Goal: Browse casually: Explore the website without a specific task or goal

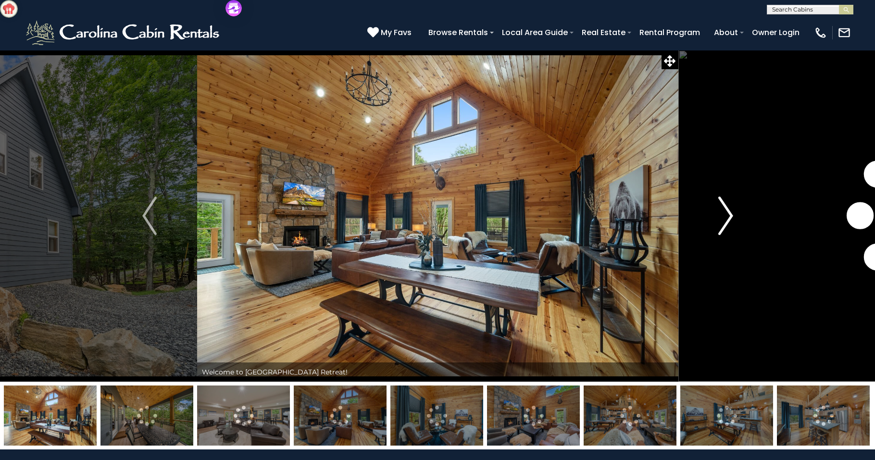
click at [727, 214] on img "Next" at bounding box center [726, 216] width 14 height 38
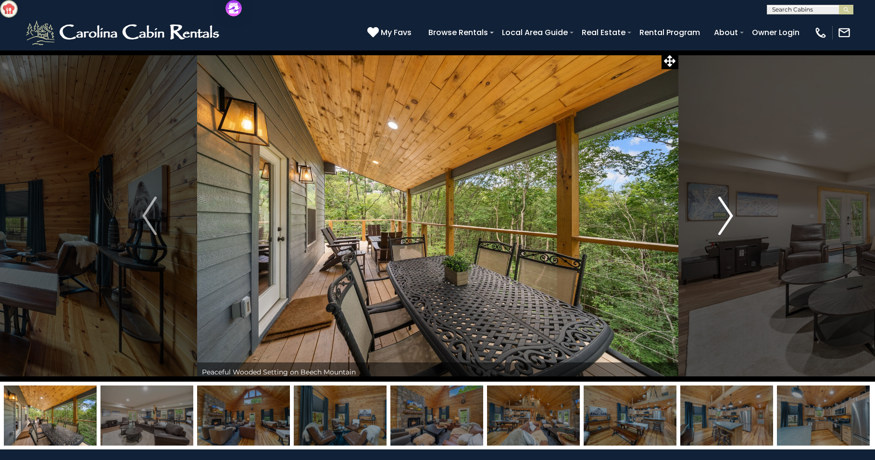
click at [727, 213] on img "Next" at bounding box center [726, 216] width 14 height 38
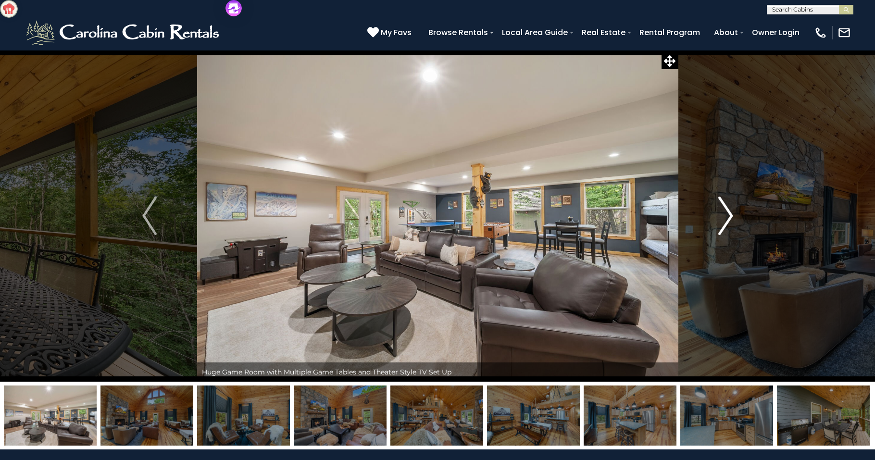
click at [727, 214] on img "Next" at bounding box center [726, 216] width 14 height 38
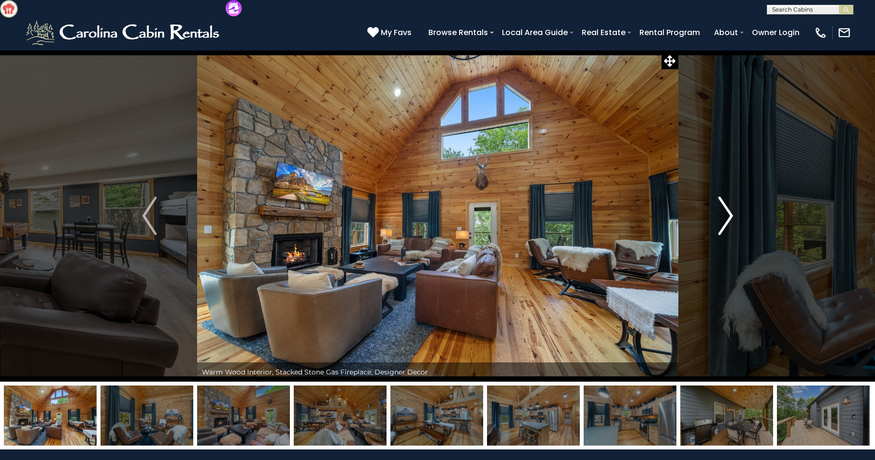
click at [727, 214] on img "Next" at bounding box center [726, 216] width 14 height 38
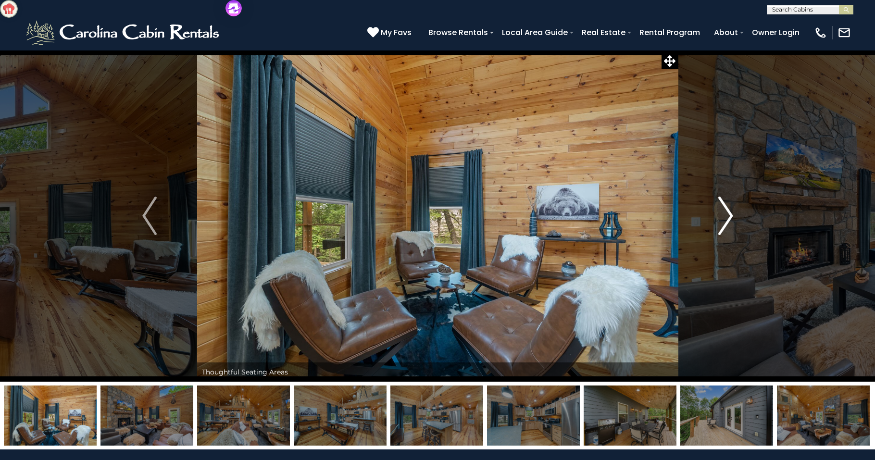
click at [727, 214] on img "Next" at bounding box center [726, 216] width 14 height 38
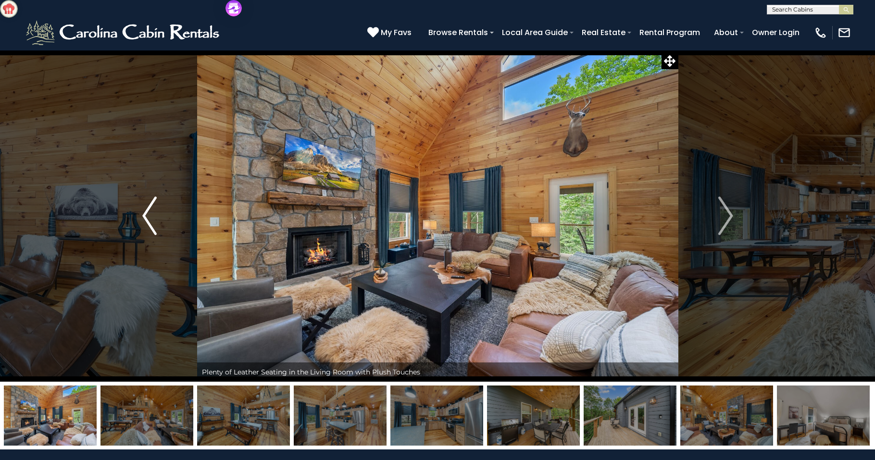
click at [148, 219] on img "Previous" at bounding box center [149, 216] width 14 height 38
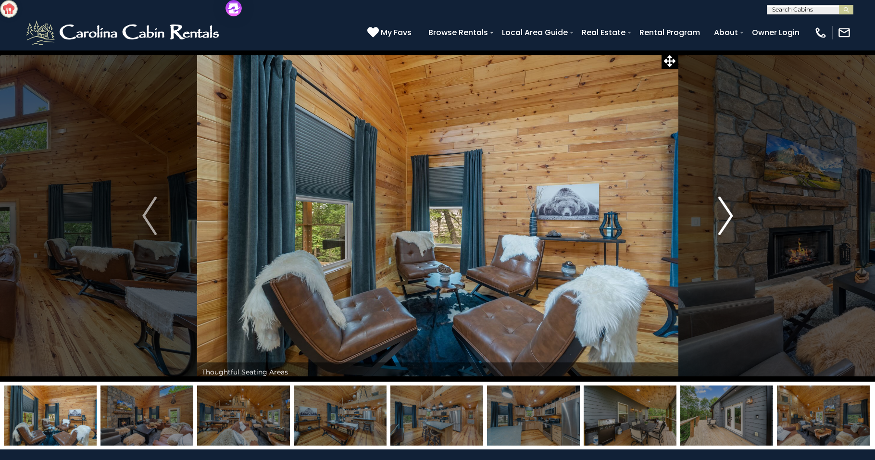
click at [728, 216] on img "Next" at bounding box center [726, 216] width 14 height 38
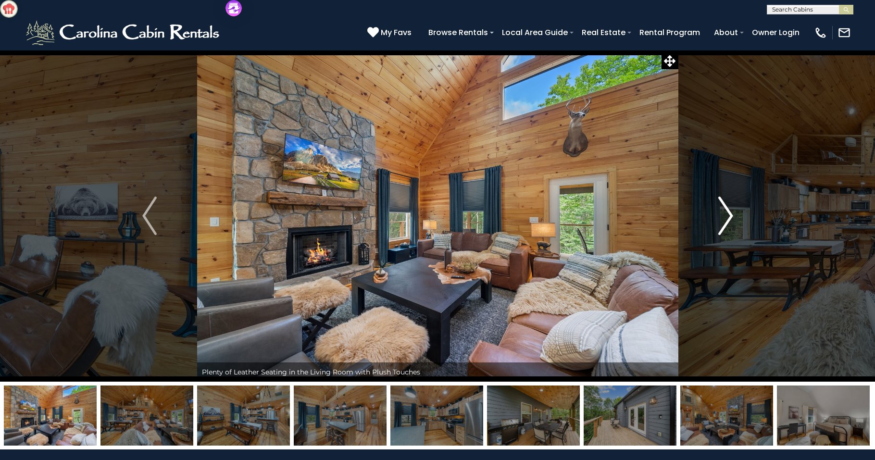
click at [728, 216] on img "Next" at bounding box center [726, 216] width 14 height 38
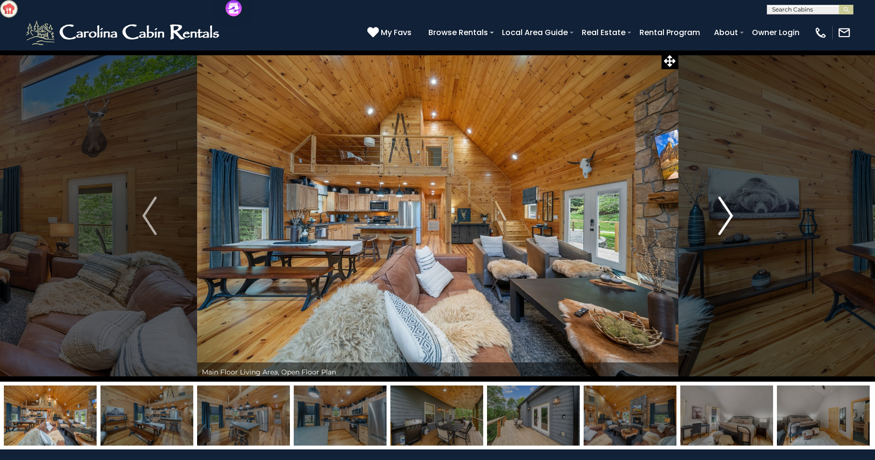
click at [728, 216] on img "Next" at bounding box center [726, 216] width 14 height 38
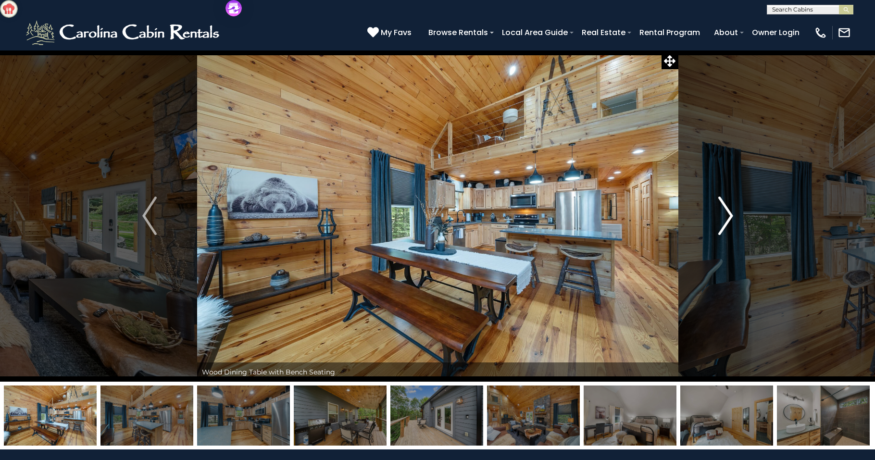
click at [728, 216] on img "Next" at bounding box center [726, 216] width 14 height 38
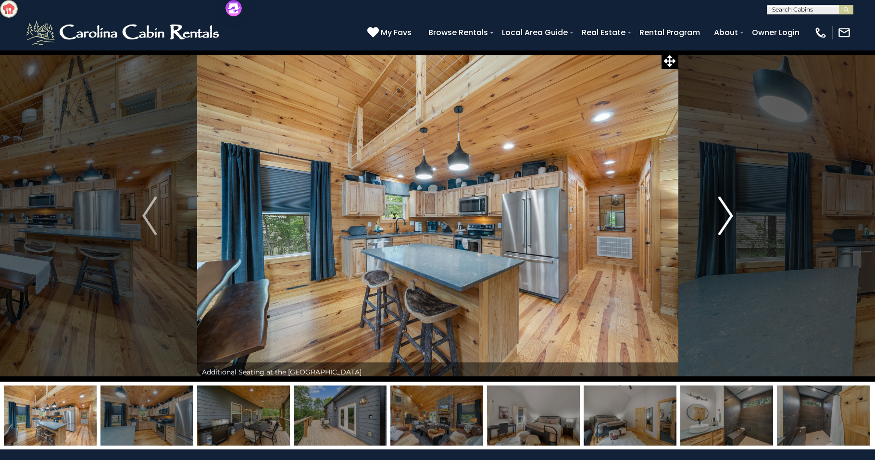
click at [724, 222] on img "Next" at bounding box center [726, 216] width 14 height 38
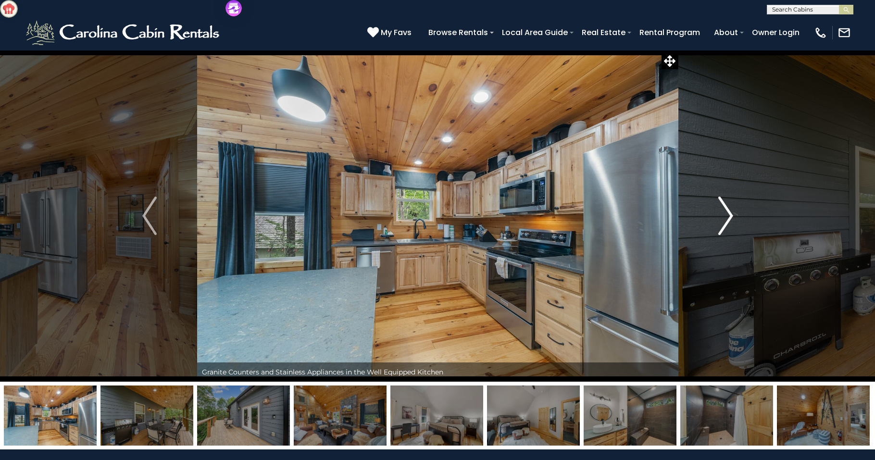
click at [724, 224] on img "Next" at bounding box center [726, 216] width 14 height 38
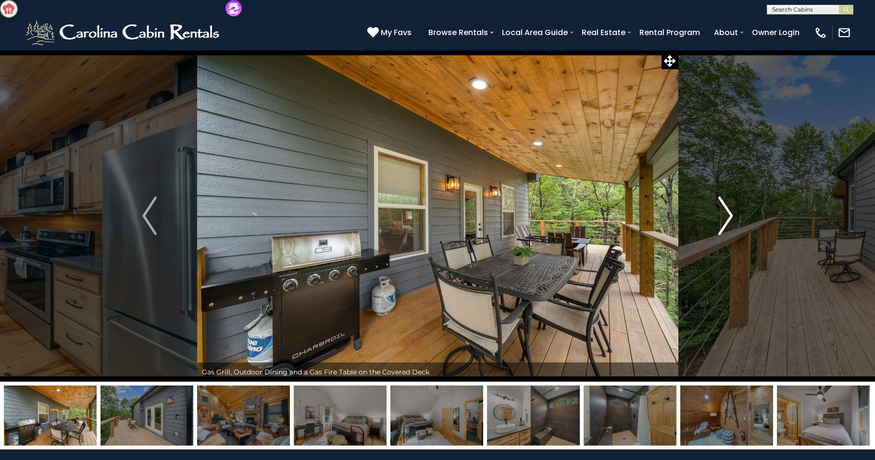
click at [724, 224] on img "Next" at bounding box center [726, 216] width 14 height 38
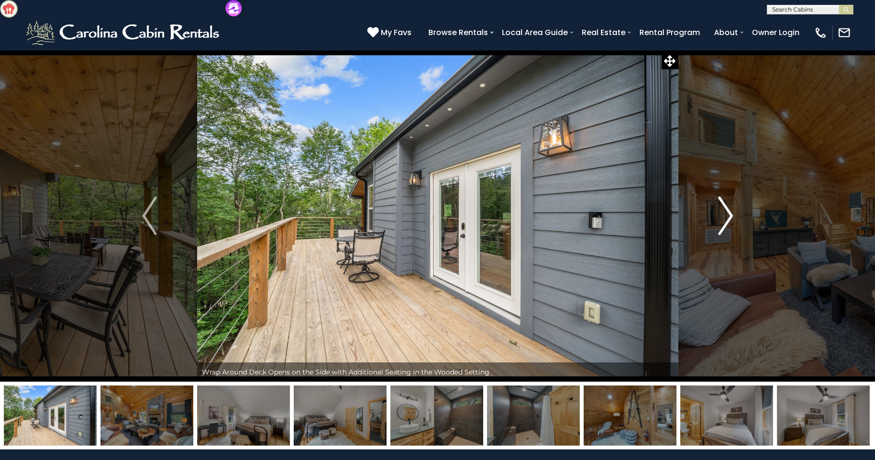
click at [726, 223] on img "Next" at bounding box center [726, 216] width 14 height 38
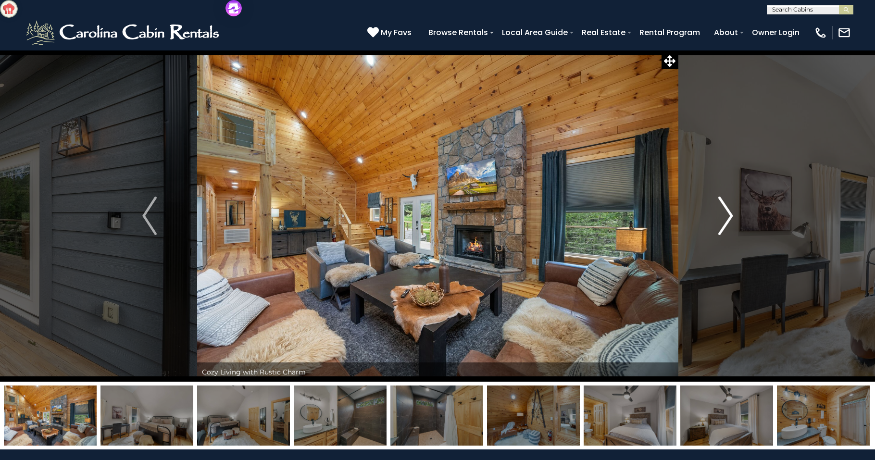
click at [726, 223] on img "Next" at bounding box center [726, 216] width 14 height 38
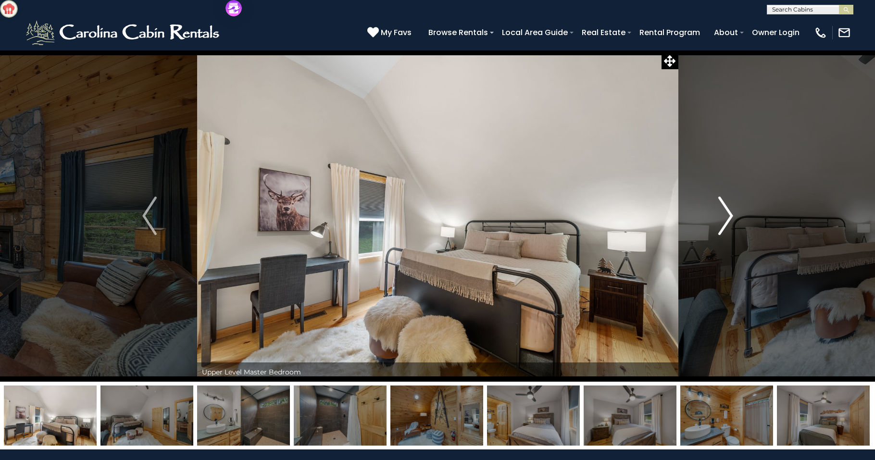
click at [726, 223] on img "Next" at bounding box center [726, 216] width 14 height 38
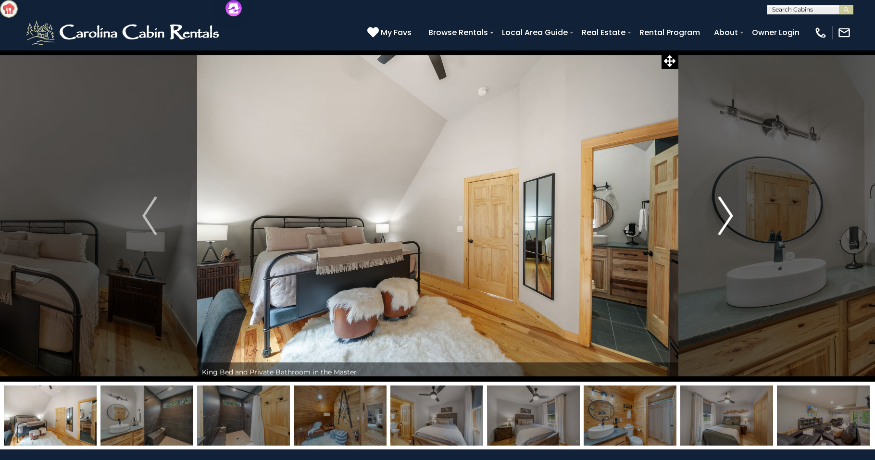
click at [726, 223] on img "Next" at bounding box center [726, 216] width 14 height 38
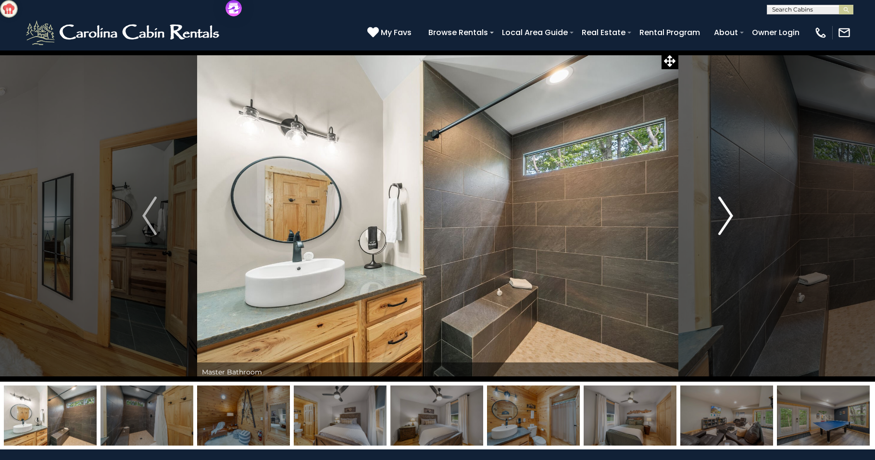
click at [726, 223] on img "Next" at bounding box center [726, 216] width 14 height 38
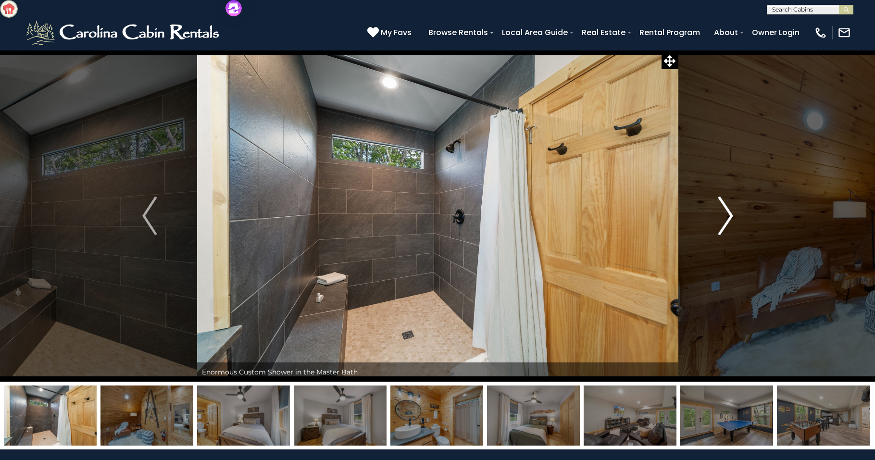
click at [726, 223] on img "Next" at bounding box center [726, 216] width 14 height 38
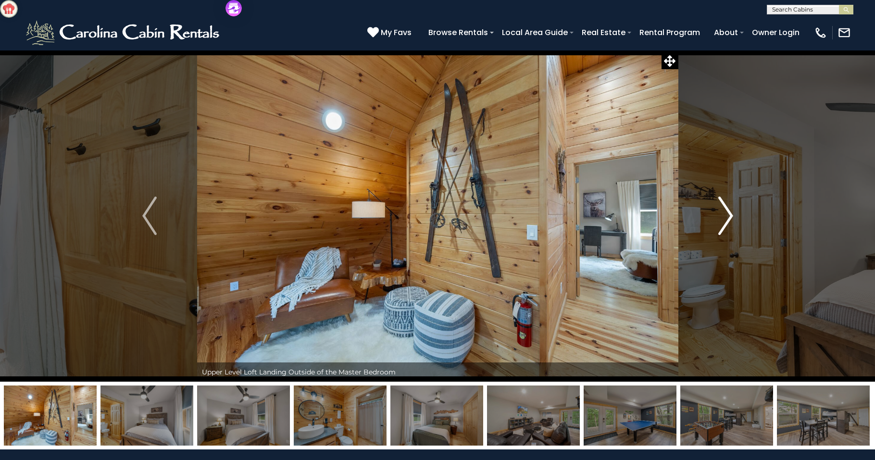
click at [726, 223] on img "Next" at bounding box center [726, 216] width 14 height 38
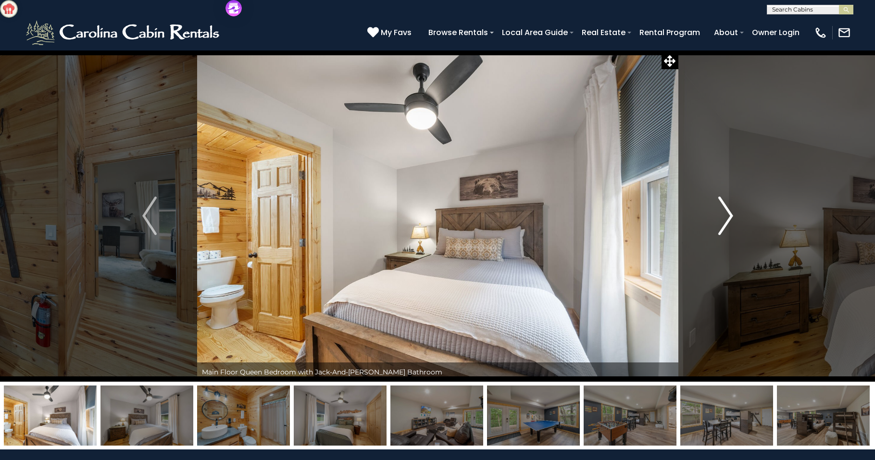
click at [726, 223] on img "Next" at bounding box center [726, 216] width 14 height 38
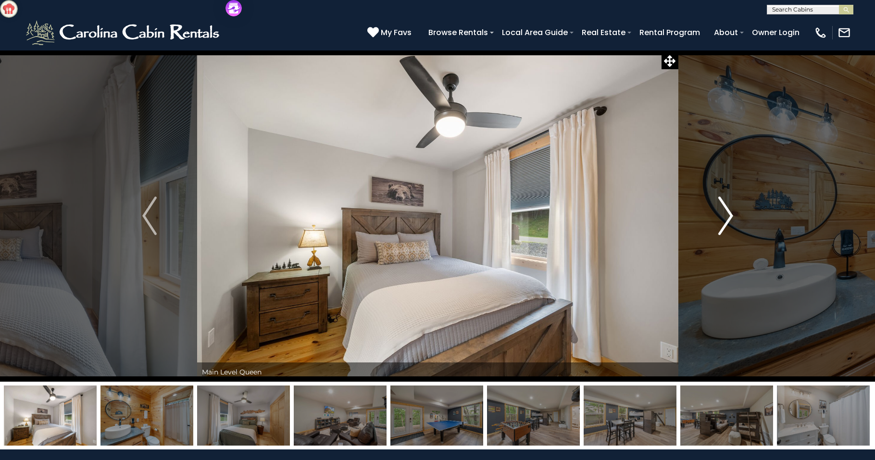
click at [725, 225] on img "Next" at bounding box center [726, 216] width 14 height 38
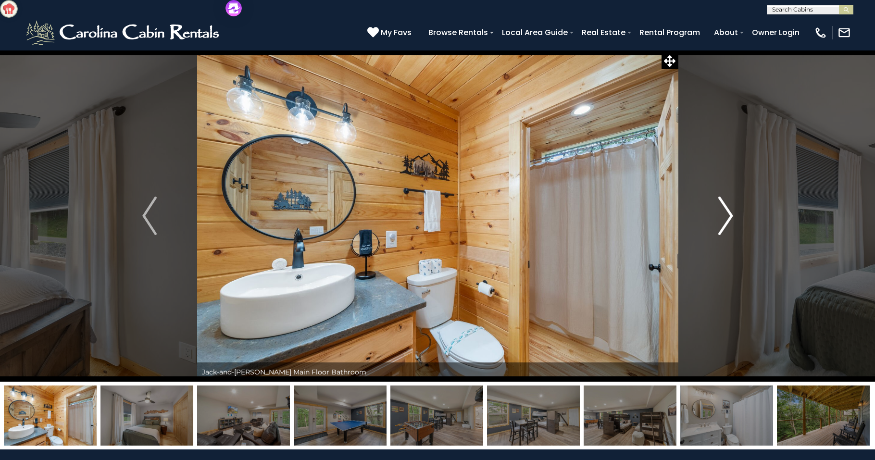
click at [725, 225] on img "Next" at bounding box center [726, 216] width 14 height 38
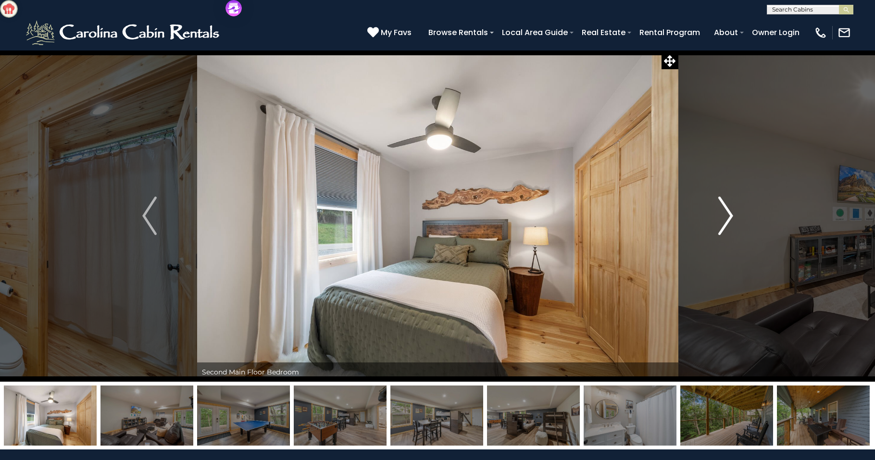
click at [725, 225] on img "Next" at bounding box center [726, 216] width 14 height 38
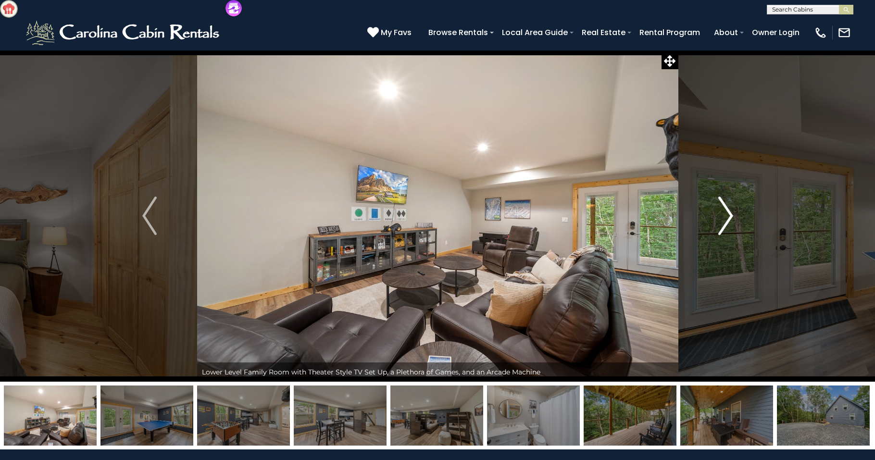
click at [725, 225] on img "Next" at bounding box center [726, 216] width 14 height 38
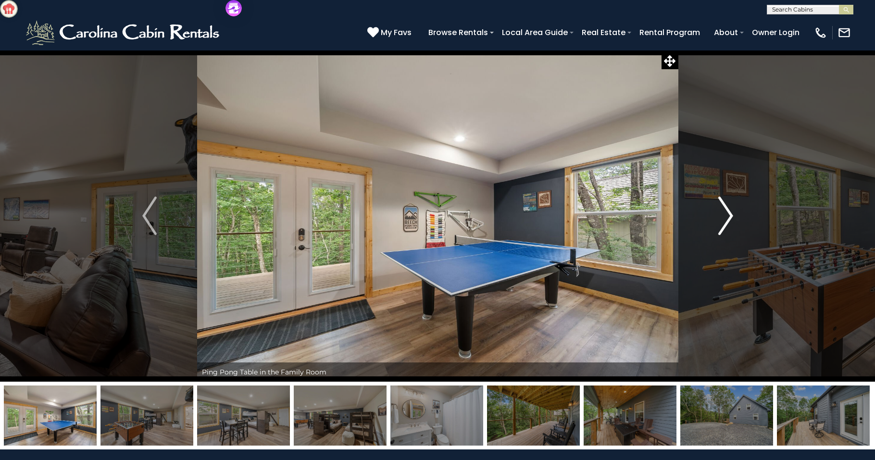
click at [725, 225] on img "Next" at bounding box center [726, 216] width 14 height 38
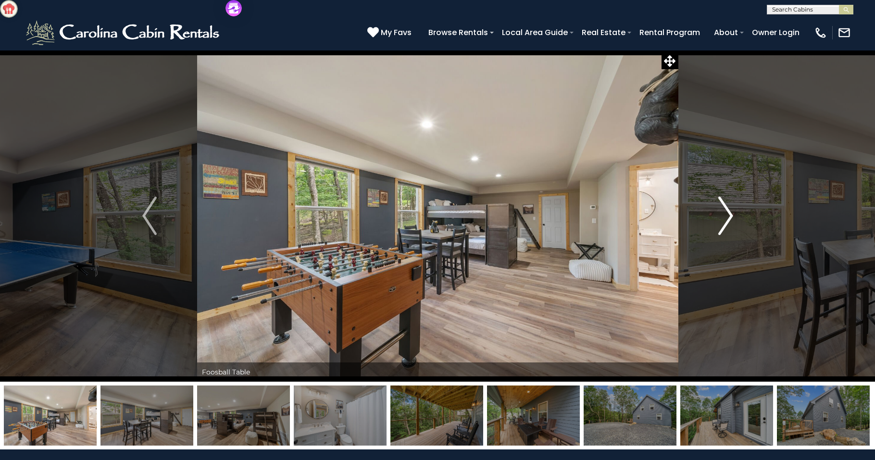
click at [725, 225] on img "Next" at bounding box center [726, 216] width 14 height 38
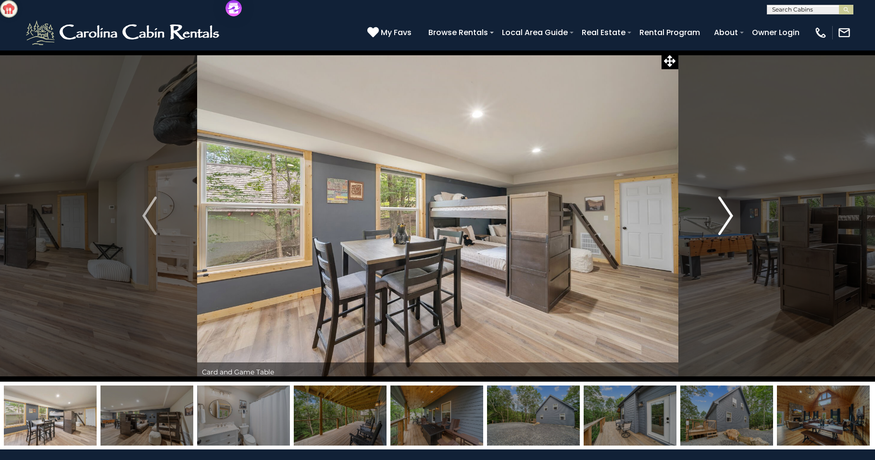
click at [725, 225] on img "Next" at bounding box center [726, 216] width 14 height 38
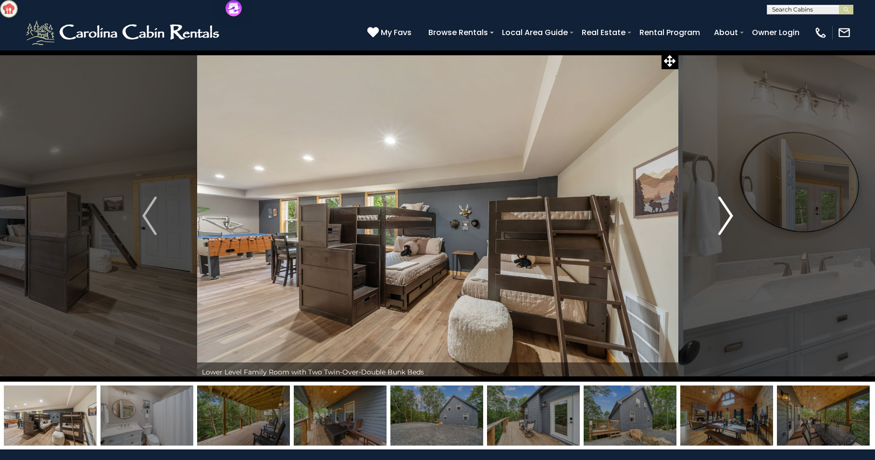
click at [725, 225] on img "Next" at bounding box center [726, 216] width 14 height 38
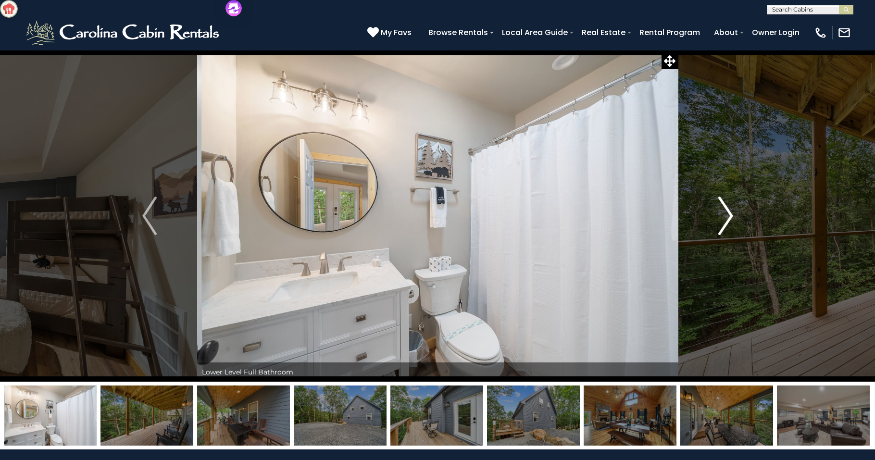
click at [725, 225] on img "Next" at bounding box center [726, 216] width 14 height 38
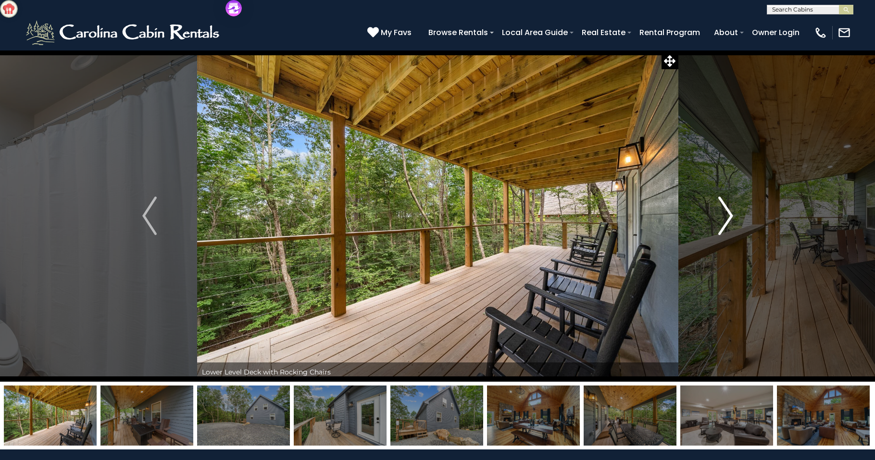
click at [725, 225] on img "Next" at bounding box center [726, 216] width 14 height 38
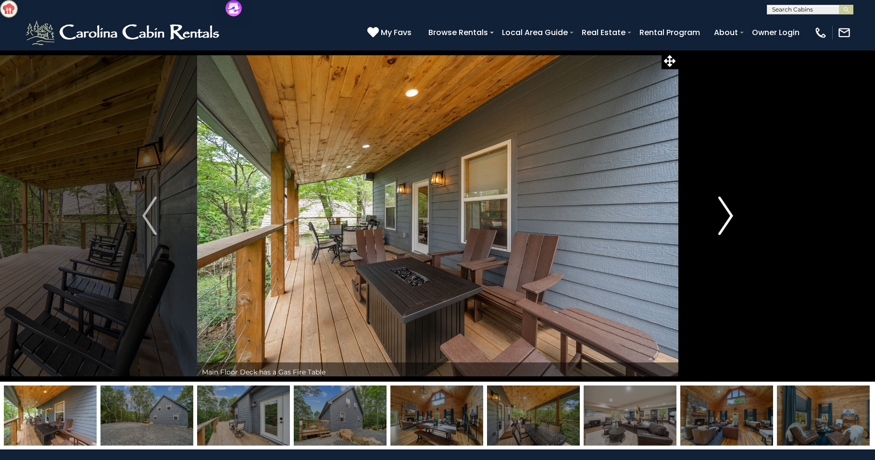
click at [725, 225] on img "Next" at bounding box center [726, 216] width 14 height 38
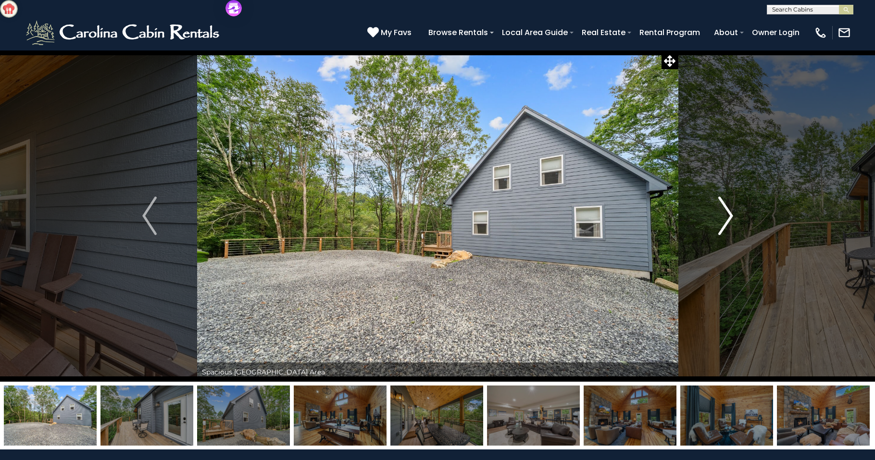
click at [726, 224] on img "Next" at bounding box center [726, 216] width 14 height 38
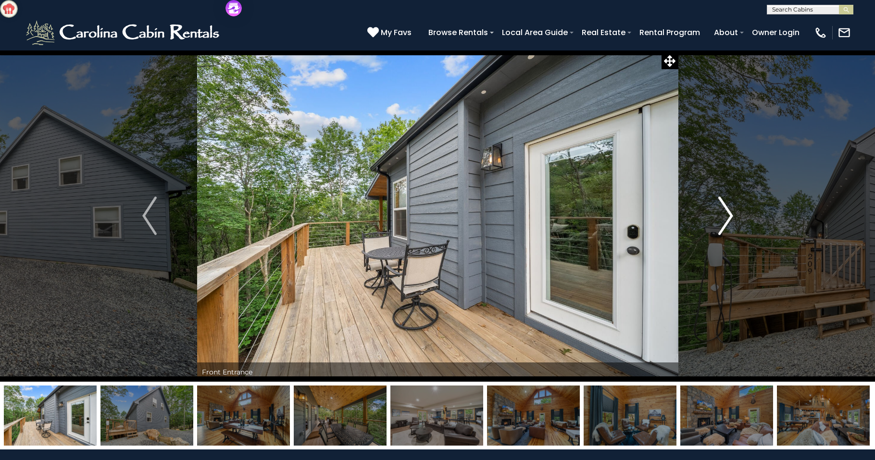
click at [726, 224] on img "Next" at bounding box center [726, 216] width 14 height 38
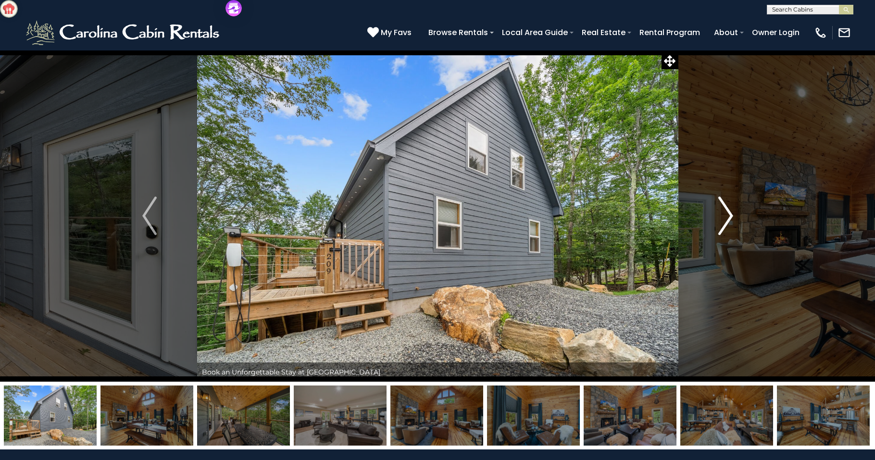
click at [726, 224] on img "Next" at bounding box center [726, 216] width 14 height 38
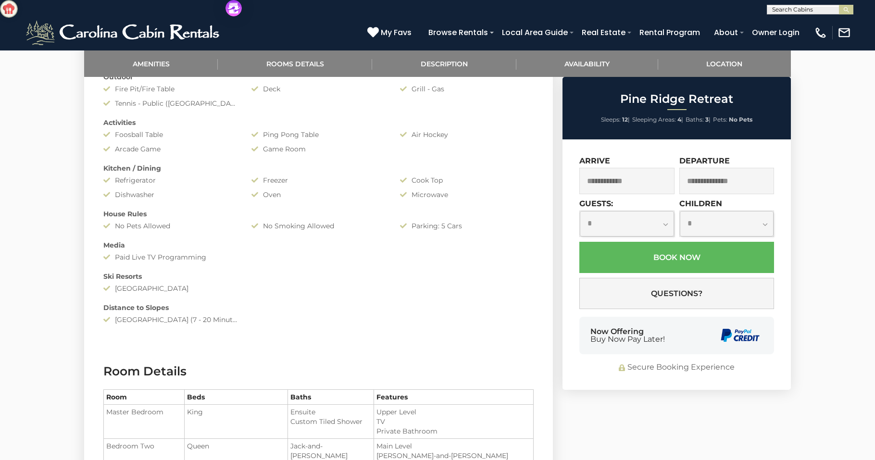
scroll to position [545, 0]
